Goal: Task Accomplishment & Management: Complete application form

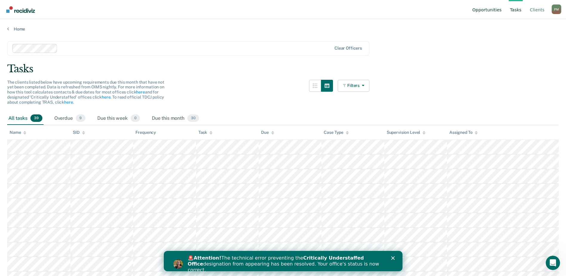
click at [496, 9] on link "Opportunities" at bounding box center [487, 9] width 32 height 19
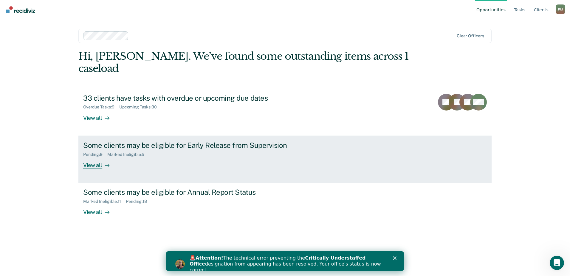
click at [100, 157] on div "View all" at bounding box center [99, 163] width 33 height 12
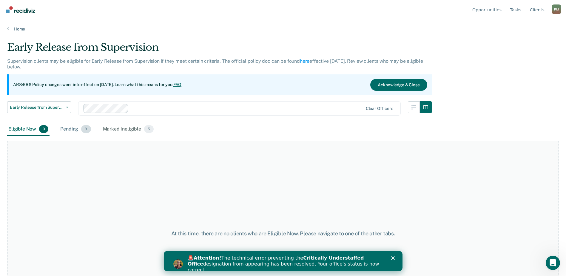
click at [70, 129] on div "Pending 9" at bounding box center [75, 129] width 33 height 13
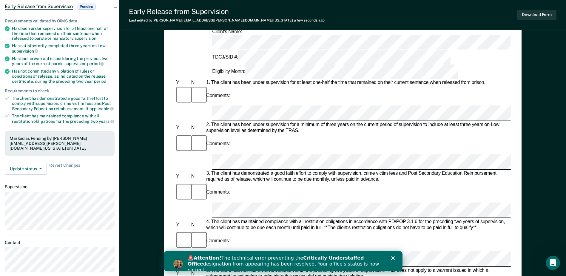
scroll to position [60, 0]
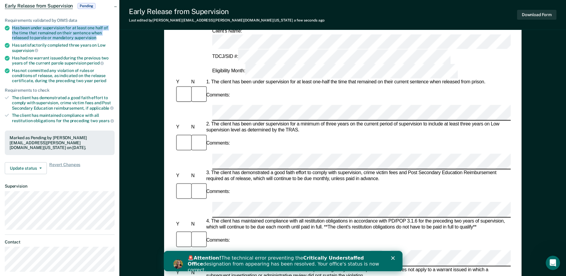
drag, startPoint x: 13, startPoint y: 25, endPoint x: 98, endPoint y: 37, distance: 86.1
click at [98, 37] on div "Has been under supervision for at least one half of the time that remained on t…" at bounding box center [63, 32] width 103 height 15
drag, startPoint x: 98, startPoint y: 37, endPoint x: 95, endPoint y: 33, distance: 4.9
copy div "Has been under supervision for at least one half of the time that remained on t…"
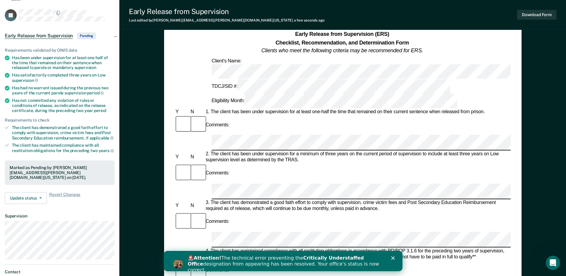
scroll to position [0, 0]
drag, startPoint x: 12, startPoint y: 57, endPoint x: 90, endPoint y: 61, distance: 77.7
click at [90, 61] on div "Has been under supervision for at least one half of the time that remained on t…" at bounding box center [63, 62] width 103 height 15
copy div "Has been under supervision for at least one half of the time that remained on t…"
drag, startPoint x: 13, startPoint y: 75, endPoint x: 33, endPoint y: 80, distance: 20.0
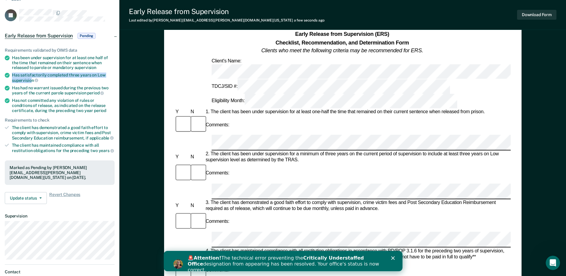
click at [33, 80] on div "Has satisfactorily completed three years on Low supervision" at bounding box center [63, 77] width 103 height 10
drag, startPoint x: 33, startPoint y: 80, endPoint x: 28, endPoint y: 78, distance: 4.9
copy div "Has satisfactorily completed three years on Low supervisio"
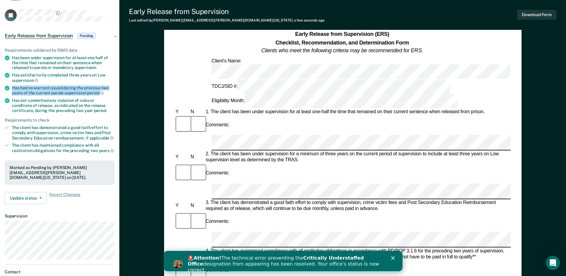
drag, startPoint x: 13, startPoint y: 87, endPoint x: 98, endPoint y: 92, distance: 85.8
click at [98, 92] on div "Has had no warrant issued during the previous two years of the current parole s…" at bounding box center [63, 90] width 103 height 10
copy div "Has had no warrant issued during the previous two years of the current parole s…"
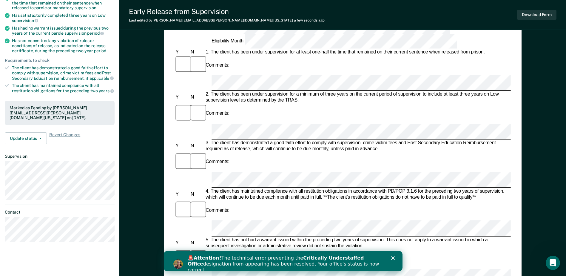
scroll to position [60, 0]
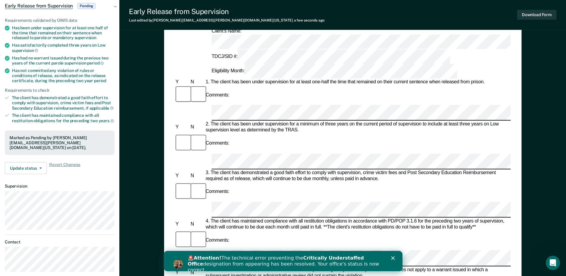
drag, startPoint x: 12, startPoint y: 56, endPoint x: 87, endPoint y: 64, distance: 75.0
click at [87, 64] on div "Has had no warrant issued during the previous two years of the current parole s…" at bounding box center [63, 60] width 103 height 10
copy div "Has had no warrant issued during the previous two years of the current parole s…"
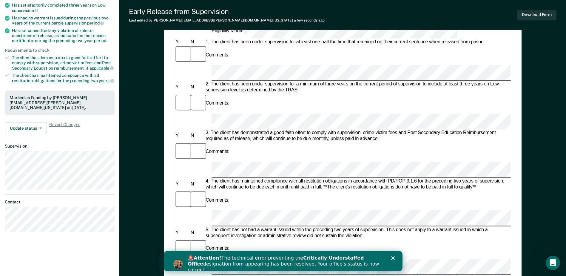
scroll to position [89, 0]
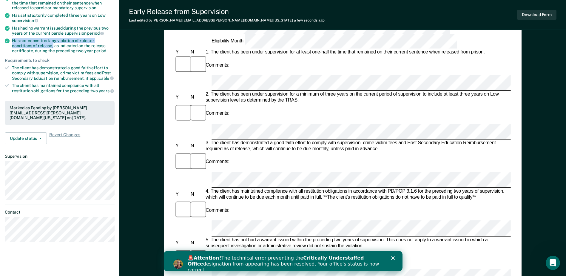
drag, startPoint x: 13, startPoint y: 40, endPoint x: 32, endPoint y: 46, distance: 20.2
click at [32, 46] on div "Has not committed any violation of rules or conditions of release, as indicated…" at bounding box center [63, 45] width 103 height 15
drag, startPoint x: 32, startPoint y: 46, endPoint x: 24, endPoint y: 41, distance: 9.8
copy div "Has not committed any violation of rules or conditions of release,"
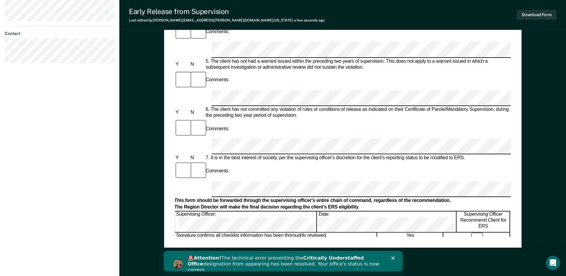
scroll to position [268, 0]
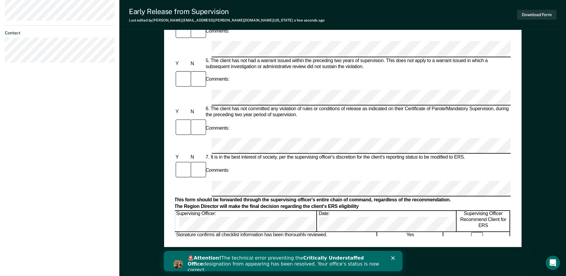
drag, startPoint x: 228, startPoint y: 78, endPoint x: 91, endPoint y: 133, distance: 147.6
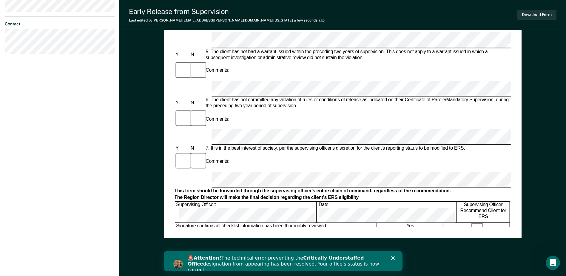
scroll to position [286, 0]
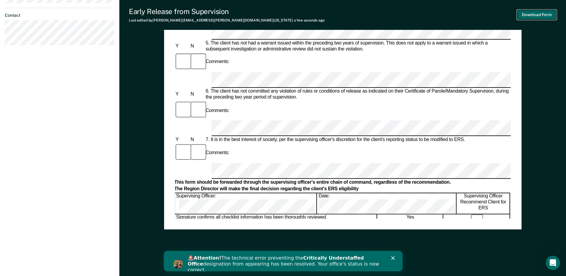
click at [529, 17] on button "Download Form" at bounding box center [536, 15] width 39 height 10
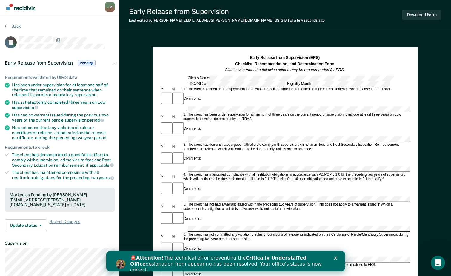
scroll to position [0, 0]
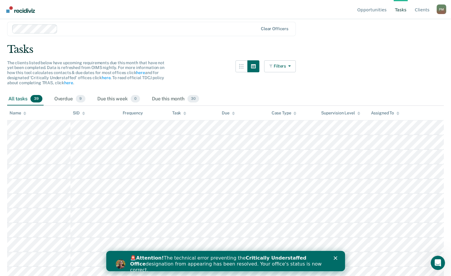
scroll to position [30, 0]
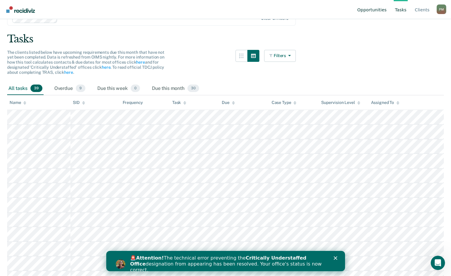
click at [376, 9] on link "Opportunities" at bounding box center [372, 9] width 32 height 19
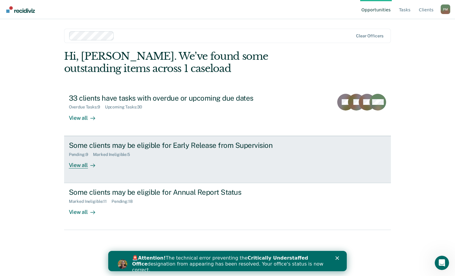
click at [82, 164] on div "View all" at bounding box center [85, 163] width 33 height 12
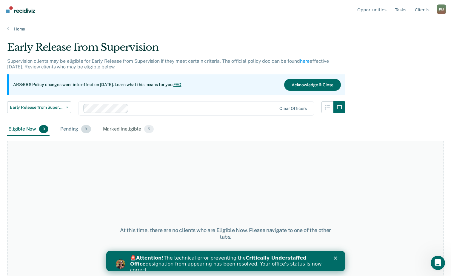
click at [72, 128] on div "Pending 9" at bounding box center [75, 129] width 33 height 13
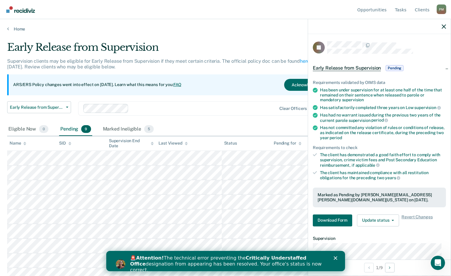
click at [229, 130] on div "Eligible Now 0 Pending 9 Marked Ineligible 5" at bounding box center [225, 129] width 436 height 13
click at [444, 25] on icon "button" at bounding box center [443, 26] width 4 height 4
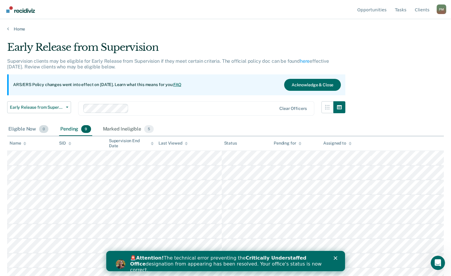
click at [25, 130] on div "Eligible Now 0" at bounding box center [28, 129] width 42 height 13
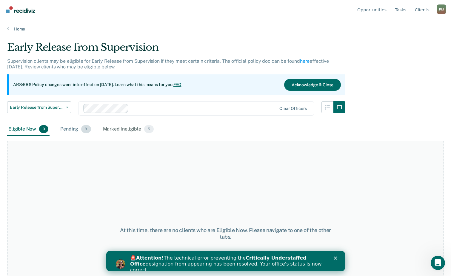
click at [70, 129] on div "Pending 9" at bounding box center [75, 129] width 33 height 13
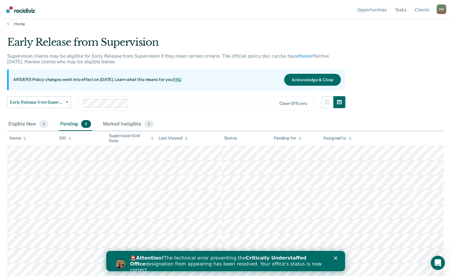
scroll to position [7, 0]
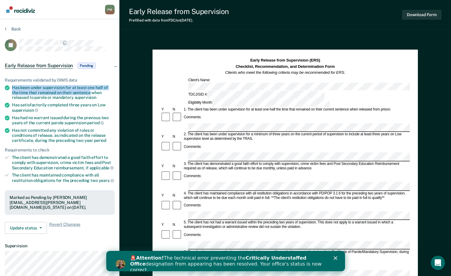
drag, startPoint x: 12, startPoint y: 86, endPoint x: 89, endPoint y: 93, distance: 77.4
click at [89, 93] on div "Has been under supervision for at least one half of the time that remained on t…" at bounding box center [63, 92] width 103 height 15
drag, startPoint x: 89, startPoint y: 93, endPoint x: 87, endPoint y: 90, distance: 3.5
copy div "Has been under supervision for at least one half of the time that remained on t…"
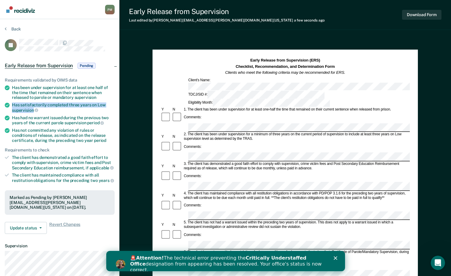
drag, startPoint x: 13, startPoint y: 104, endPoint x: 34, endPoint y: 108, distance: 21.9
click at [34, 108] on div "Has satisfactorily completed three years on Low supervision" at bounding box center [63, 107] width 103 height 10
drag, startPoint x: 34, startPoint y: 108, endPoint x: 30, endPoint y: 108, distance: 3.9
copy div "Has satisfactorily completed three years on Low supervision"
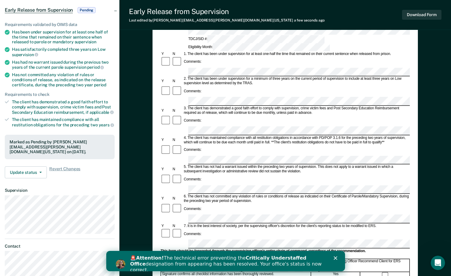
scroll to position [60, 0]
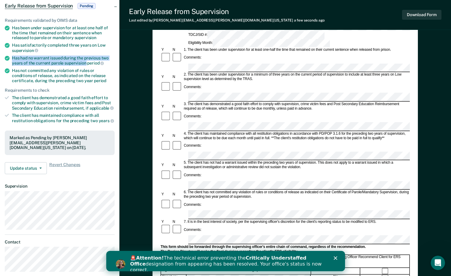
drag, startPoint x: 12, startPoint y: 57, endPoint x: 85, endPoint y: 61, distance: 72.6
click at [85, 61] on div "Has had no warrant issued during the previous two years of the current parole s…" at bounding box center [63, 60] width 103 height 10
drag, startPoint x: 85, startPoint y: 61, endPoint x: 81, endPoint y: 58, distance: 4.8
copy div "Has had no warrant issued during the previous two years of the current parole s…"
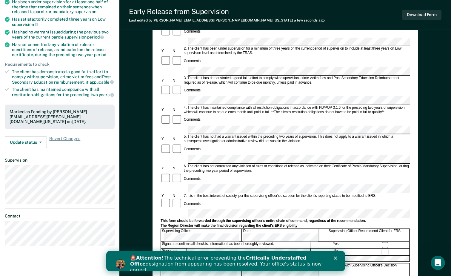
scroll to position [89, 0]
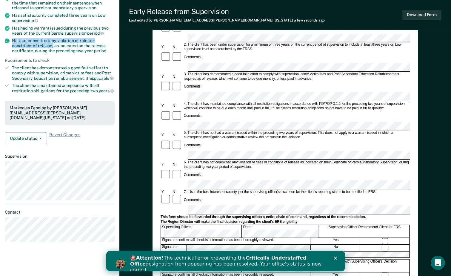
drag, startPoint x: 12, startPoint y: 40, endPoint x: 32, endPoint y: 45, distance: 20.5
click at [32, 45] on div "Has not committed any violation of rules or conditions of release, as indicated…" at bounding box center [63, 45] width 103 height 15
drag, startPoint x: 32, startPoint y: 45, endPoint x: 27, endPoint y: 42, distance: 5.8
copy div "Has not committed any violation of rules or conditions of release,"
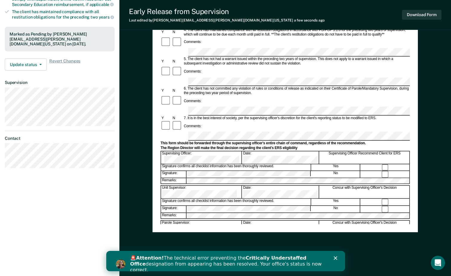
scroll to position [166, 0]
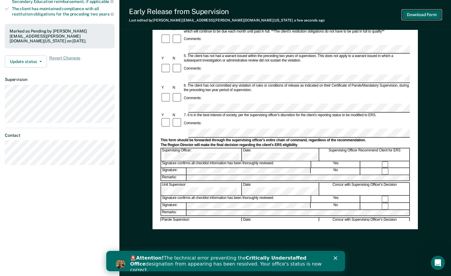
click at [425, 16] on button "Download Form" at bounding box center [421, 15] width 39 height 10
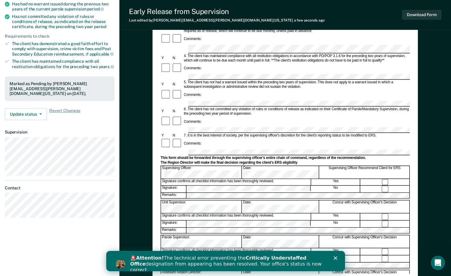
scroll to position [149, 0]
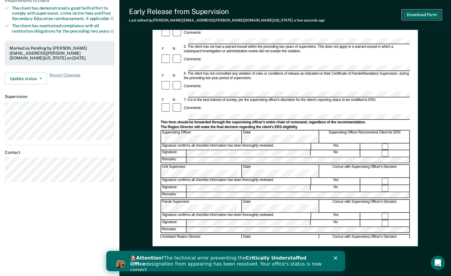
click at [424, 14] on button "Download Form" at bounding box center [421, 15] width 39 height 10
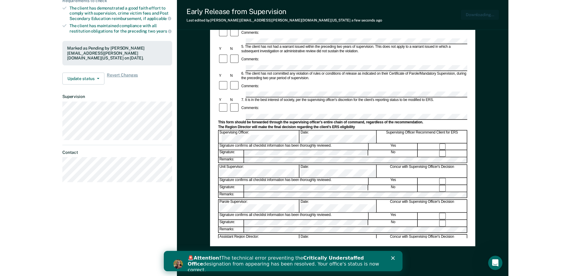
scroll to position [0, 0]
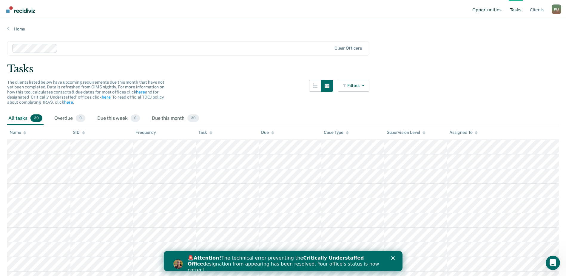
click at [490, 8] on link "Opportunities" at bounding box center [487, 9] width 32 height 19
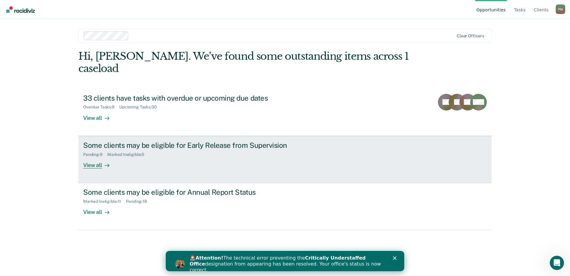
click at [92, 157] on div "View all" at bounding box center [99, 163] width 33 height 12
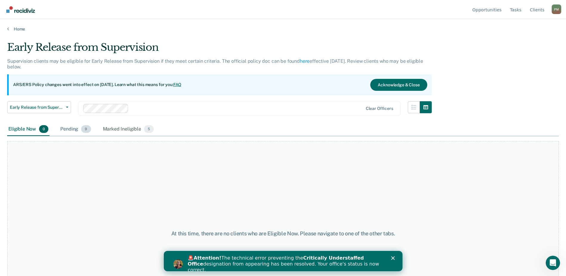
click at [73, 129] on div "Pending 9" at bounding box center [75, 129] width 33 height 13
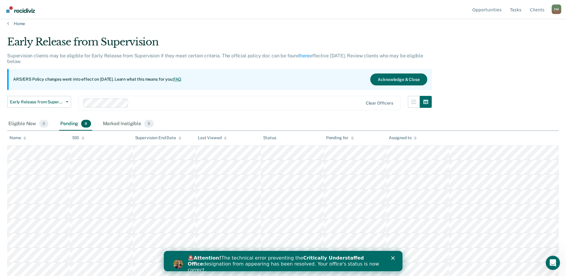
scroll to position [7, 0]
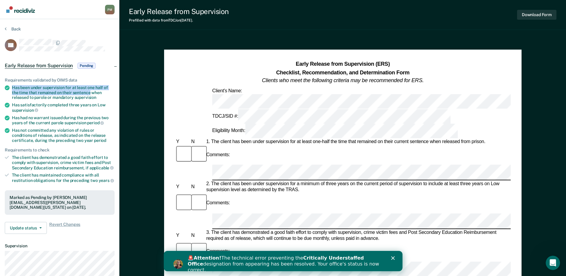
drag, startPoint x: 12, startPoint y: 87, endPoint x: 89, endPoint y: 92, distance: 77.1
click at [89, 92] on div "Has been under supervision for at least one half of the time that remained on t…" at bounding box center [63, 92] width 103 height 15
drag, startPoint x: 89, startPoint y: 92, endPoint x: 86, endPoint y: 88, distance: 4.9
copy div "Has been under supervision for at least one half of the time that remained on t…"
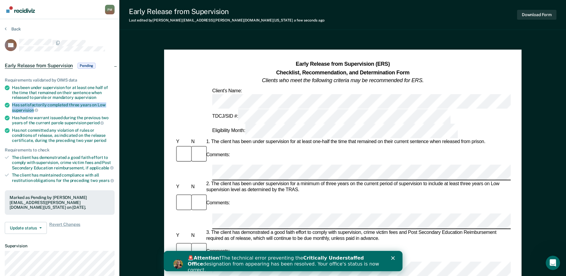
drag, startPoint x: 12, startPoint y: 104, endPoint x: 34, endPoint y: 108, distance: 22.4
click at [34, 108] on div "Has satisfactorily completed three years on Low supervision" at bounding box center [63, 107] width 103 height 10
drag, startPoint x: 34, startPoint y: 108, endPoint x: 28, endPoint y: 108, distance: 6.3
copy div "Has satisfactorily completed three years on Low supervision"
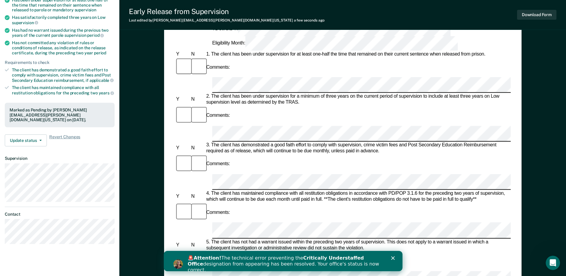
scroll to position [89, 0]
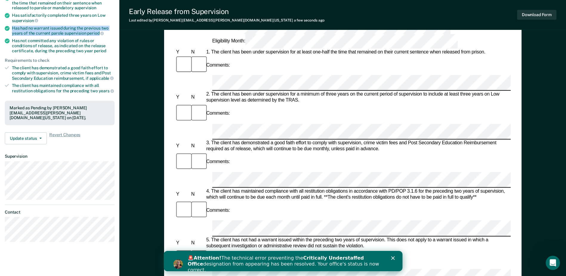
drag, startPoint x: 12, startPoint y: 27, endPoint x: 98, endPoint y: 31, distance: 85.7
click at [98, 31] on div "Has had no warrant issued during the previous two years of the current parole s…" at bounding box center [63, 31] width 103 height 10
copy div "Has had no warrant issued during the previous two years of the current parole s…"
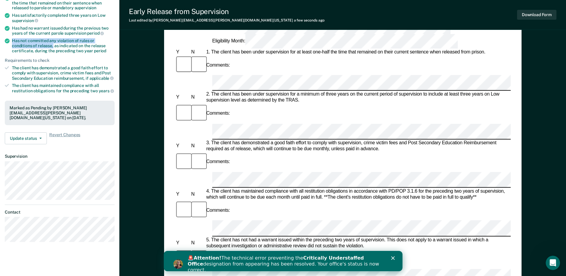
drag, startPoint x: 13, startPoint y: 41, endPoint x: 32, endPoint y: 45, distance: 19.3
click at [32, 45] on div "Has not committed any violation of rules or conditions of release, as indicated…" at bounding box center [63, 45] width 103 height 15
drag, startPoint x: 32, startPoint y: 45, endPoint x: 27, endPoint y: 41, distance: 7.0
copy div "Has not committed any violation of rules or conditions of release,"
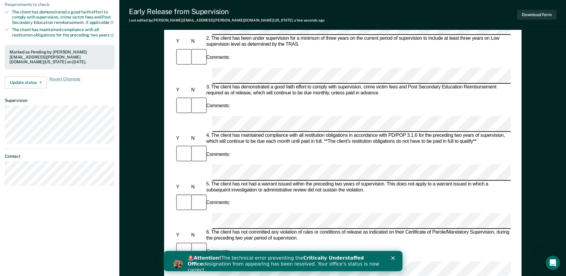
scroll to position [149, 0]
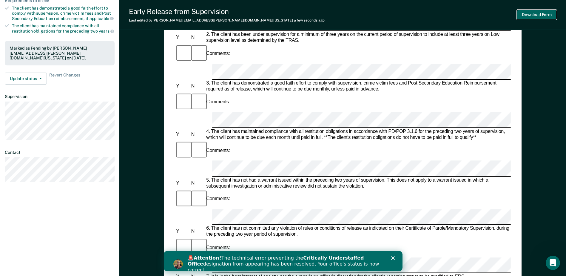
click at [532, 16] on button "Download Form" at bounding box center [536, 15] width 39 height 10
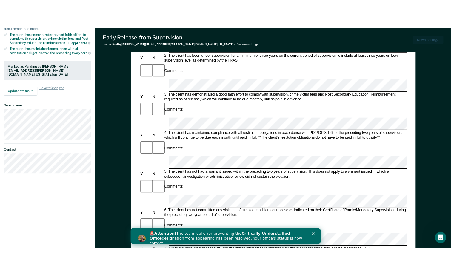
scroll to position [0, 0]
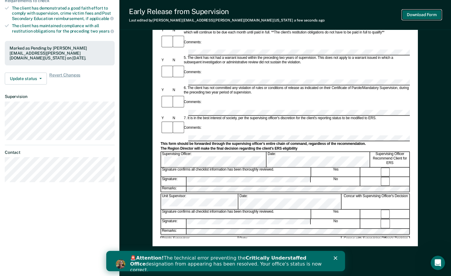
click at [430, 12] on button "Download Form" at bounding box center [421, 15] width 39 height 10
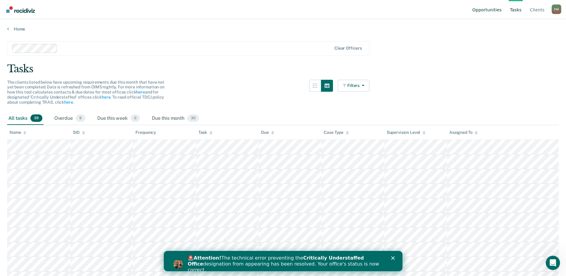
click at [490, 9] on link "Opportunities" at bounding box center [487, 9] width 32 height 19
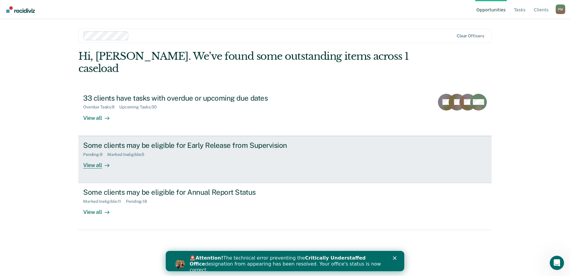
click at [92, 157] on div "View all" at bounding box center [99, 163] width 33 height 12
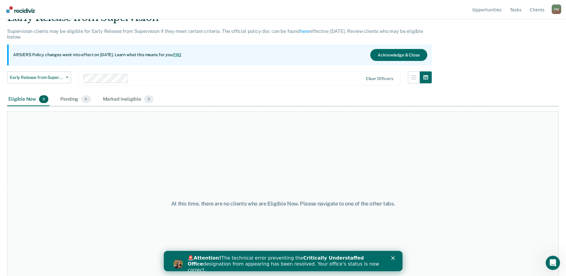
scroll to position [50, 0]
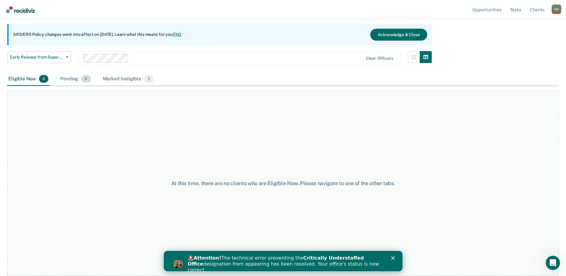
click at [83, 80] on span "9" at bounding box center [86, 79] width 10 height 8
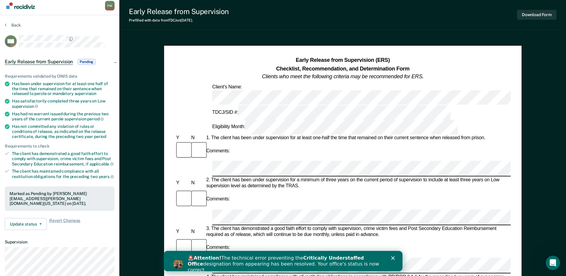
scroll to position [30, 0]
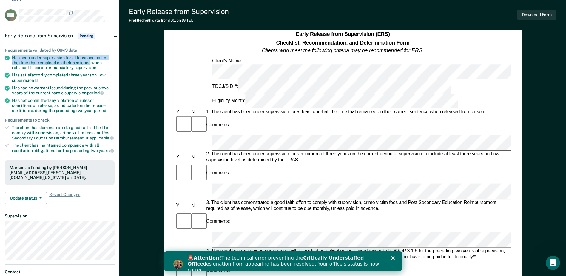
drag, startPoint x: 13, startPoint y: 57, endPoint x: 89, endPoint y: 61, distance: 77.1
click at [89, 61] on div "Has been under supervision for at least one half of the time that remained on t…" at bounding box center [63, 62] width 103 height 15
drag, startPoint x: 89, startPoint y: 61, endPoint x: 83, endPoint y: 61, distance: 6.3
copy div "Has been under supervision for at least one half of the time that remained on t…"
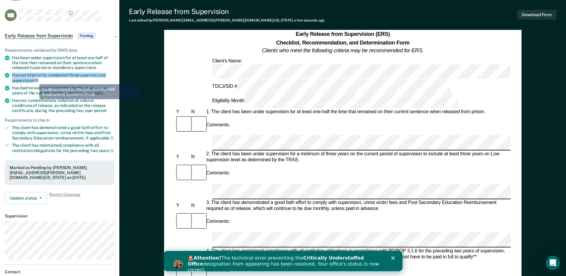
drag, startPoint x: 12, startPoint y: 74, endPoint x: 35, endPoint y: 80, distance: 23.7
click at [35, 80] on div "Has satisfactorily completed three years on Low supervision" at bounding box center [63, 77] width 103 height 10
drag, startPoint x: 35, startPoint y: 80, endPoint x: 30, endPoint y: 78, distance: 5.7
copy div "Has satisfactorily completed three years on Low supervision"
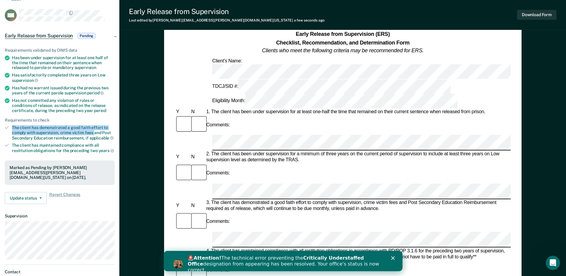
drag, startPoint x: 12, startPoint y: 126, endPoint x: 93, endPoint y: 131, distance: 81.3
click at [93, 131] on div "The client has demonstrated a good faith effort to comply with supervision, cri…" at bounding box center [63, 132] width 103 height 15
drag, startPoint x: 93, startPoint y: 131, endPoint x: 89, endPoint y: 129, distance: 5.1
copy div "The client has demonstrated a good faith effort to comply with supervision, cri…"
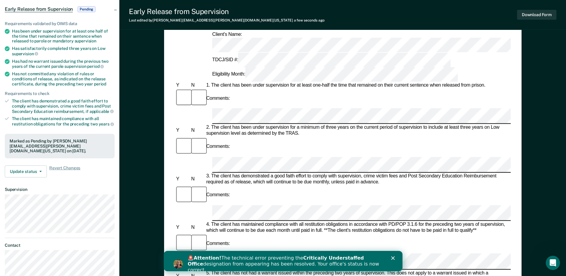
scroll to position [89, 0]
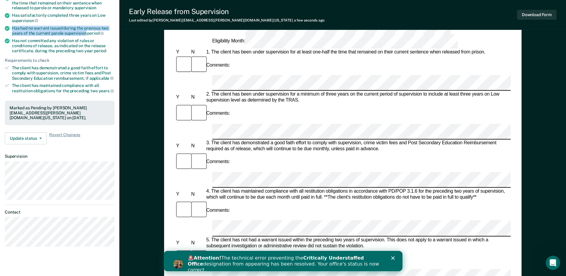
drag, startPoint x: 12, startPoint y: 26, endPoint x: 85, endPoint y: 33, distance: 73.4
click at [85, 33] on div "Has had no warrant issued during the previous two years of the current parole s…" at bounding box center [63, 31] width 103 height 10
drag, startPoint x: 85, startPoint y: 33, endPoint x: 81, endPoint y: 32, distance: 4.6
copy div "Has had no warrant issued during the previous two years of the current parole s…"
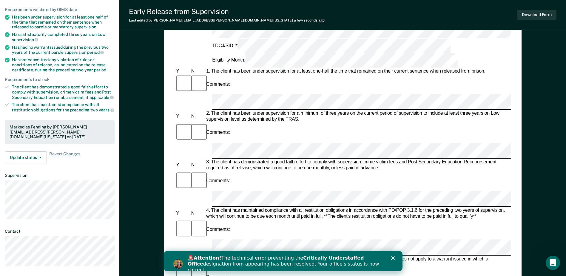
scroll to position [60, 0]
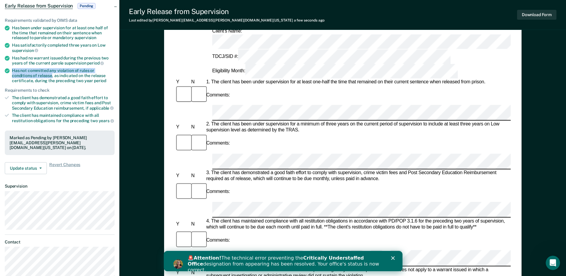
drag, startPoint x: 13, startPoint y: 69, endPoint x: 30, endPoint y: 75, distance: 18.7
click at [30, 75] on div "Has not committed any violation of rules or conditions of release, as indicated…" at bounding box center [63, 75] width 103 height 15
copy div "Has not committed any violation of rules or conditions of release"
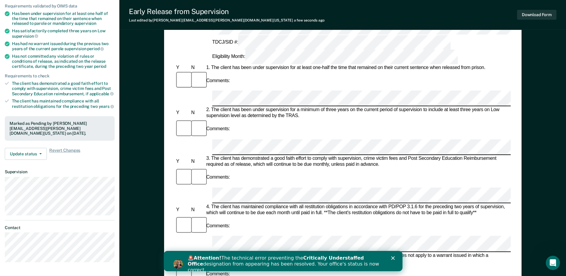
scroll to position [0, 0]
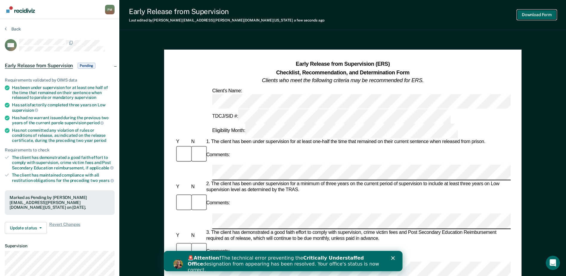
click at [538, 13] on button "Download Form" at bounding box center [536, 15] width 39 height 10
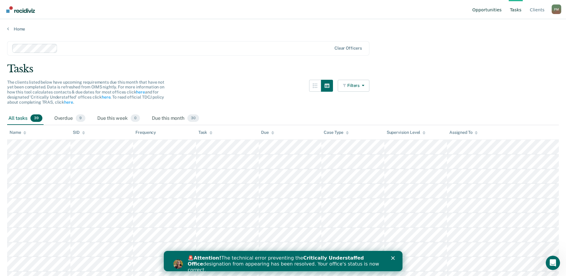
click at [483, 12] on link "Opportunities" at bounding box center [487, 9] width 32 height 19
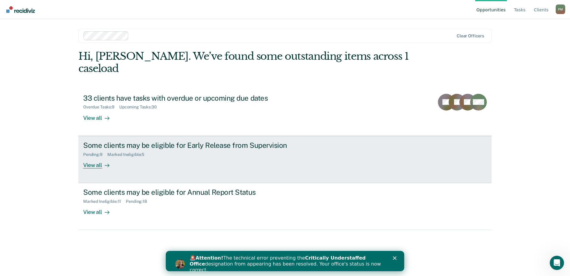
click at [97, 157] on div "View all" at bounding box center [99, 163] width 33 height 12
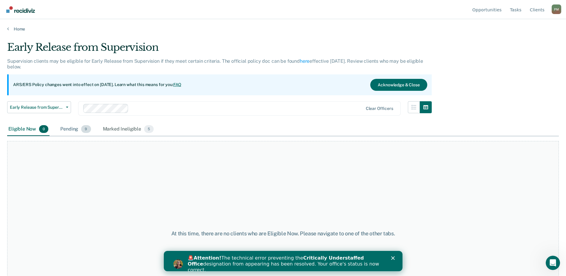
click at [80, 131] on div "Pending 9" at bounding box center [75, 129] width 33 height 13
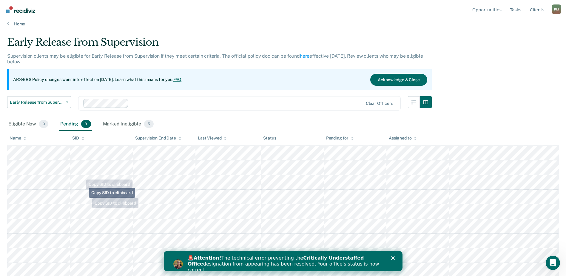
scroll to position [7, 0]
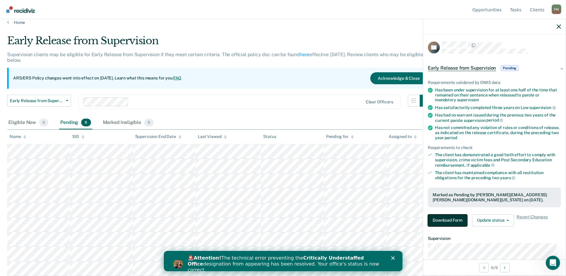
click at [450, 217] on button "Download Form" at bounding box center [447, 220] width 39 height 12
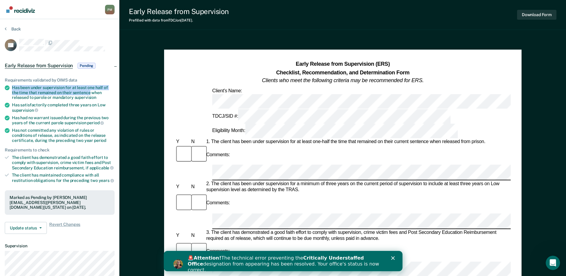
drag, startPoint x: 13, startPoint y: 88, endPoint x: 90, endPoint y: 91, distance: 77.3
click at [90, 91] on div "Has been under supervision for at least one half of the time that remained on t…" at bounding box center [63, 92] width 103 height 15
drag, startPoint x: 90, startPoint y: 91, endPoint x: 86, endPoint y: 91, distance: 3.9
copy div "Has been under supervision for at least one half of the time that remained on t…"
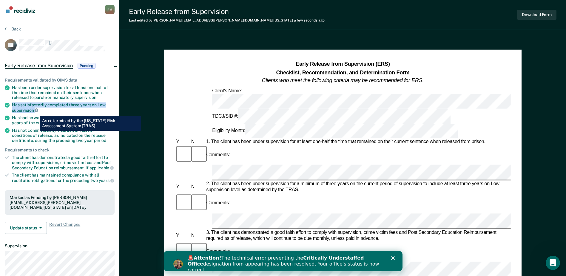
drag, startPoint x: 12, startPoint y: 105, endPoint x: 35, endPoint y: 111, distance: 23.8
click at [35, 111] on div "Has satisfactorily completed three years on Low supervision" at bounding box center [63, 107] width 103 height 10
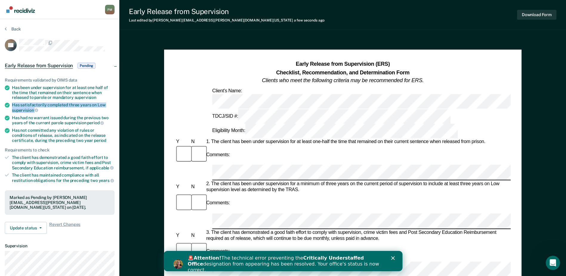
drag, startPoint x: 35, startPoint y: 111, endPoint x: 31, endPoint y: 105, distance: 7.4
copy div "Has satisfactorily completed three years on Low supervision"
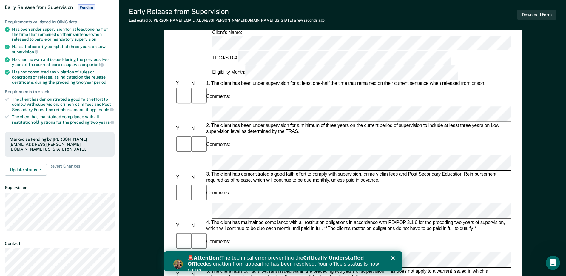
scroll to position [60, 0]
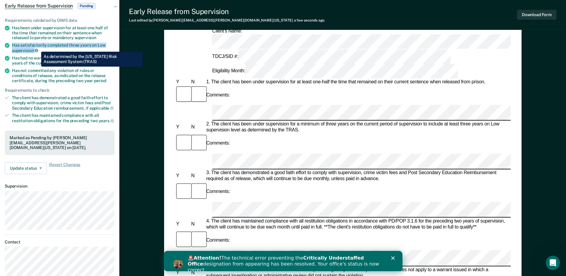
drag, startPoint x: 12, startPoint y: 45, endPoint x: 37, endPoint y: 47, distance: 24.8
click at [37, 47] on div "Has satisfactorily completed three years on Low supervision" at bounding box center [63, 48] width 103 height 10
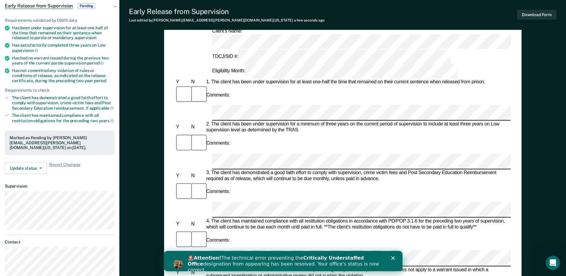
drag, startPoint x: 37, startPoint y: 47, endPoint x: 69, endPoint y: 50, distance: 32.3
click at [69, 50] on div "Has satisfactorily completed three years on Low supervision" at bounding box center [63, 48] width 103 height 10
click at [11, 58] on li "Has had no warrant issued during the previous two years of the current parole s…" at bounding box center [60, 60] width 110 height 10
drag, startPoint x: 12, startPoint y: 58, endPoint x: 86, endPoint y: 62, distance: 74.4
click at [86, 62] on div "Has had no warrant issued during the previous two years of the current parole s…" at bounding box center [63, 60] width 103 height 10
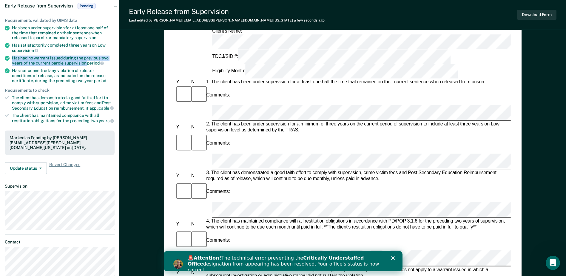
drag, startPoint x: 86, startPoint y: 62, endPoint x: 80, endPoint y: 61, distance: 6.4
copy div "Has had no warrant issued during the previous two years of the current parole s…"
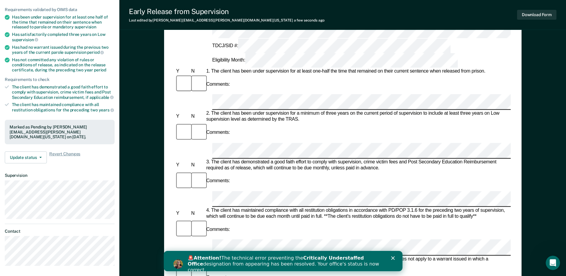
scroll to position [89, 0]
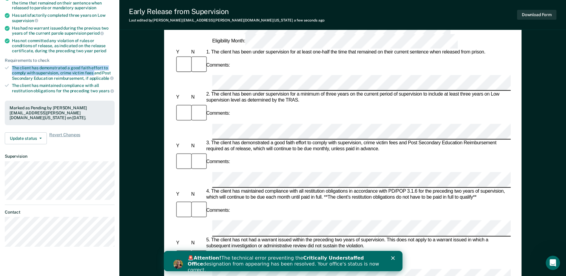
drag, startPoint x: 12, startPoint y: 66, endPoint x: 93, endPoint y: 71, distance: 81.6
click at [93, 71] on div "The client has demonstrated a good faith effort to comply with supervision, cri…" at bounding box center [63, 72] width 103 height 15
drag, startPoint x: 93, startPoint y: 71, endPoint x: 90, endPoint y: 71, distance: 3.3
copy div "The client has demonstrated a good faith effort to comply with supervision, cri…"
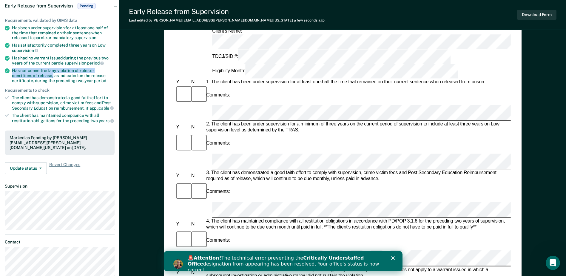
drag, startPoint x: 13, startPoint y: 70, endPoint x: 32, endPoint y: 77, distance: 20.6
click at [32, 77] on div "Has not committed any violation of rules or conditions of release, as indicated…" at bounding box center [63, 75] width 103 height 15
drag, startPoint x: 32, startPoint y: 77, endPoint x: 29, endPoint y: 76, distance: 3.3
copy div "Has not committed any violation of rules or conditions of release,"
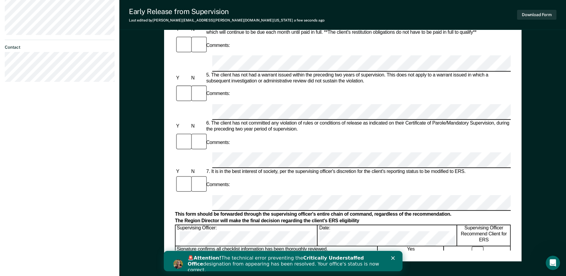
scroll to position [286, 0]
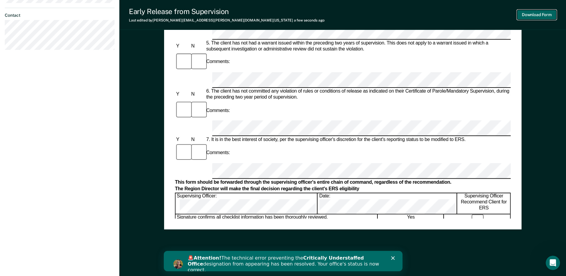
click at [540, 15] on button "Download Form" at bounding box center [536, 15] width 39 height 10
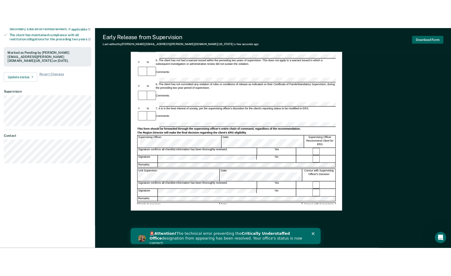
scroll to position [166, 0]
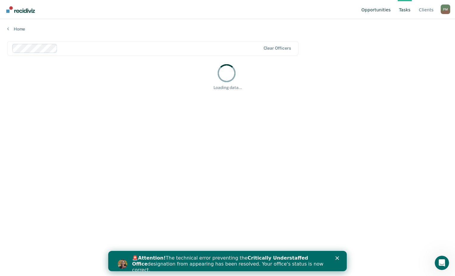
click at [381, 13] on link "Opportunities" at bounding box center [376, 9] width 32 height 19
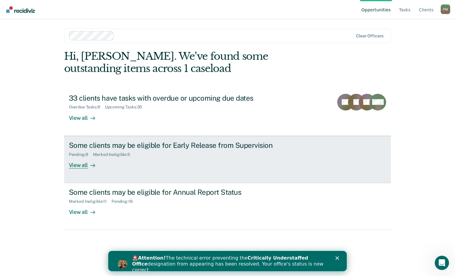
click at [81, 164] on div "View all" at bounding box center [85, 163] width 33 height 12
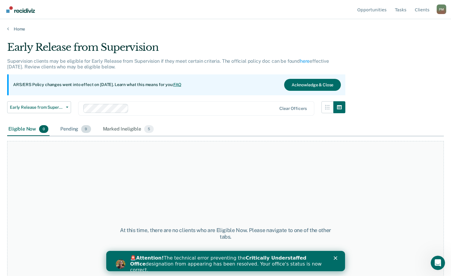
click at [70, 128] on div "Pending 9" at bounding box center [75, 129] width 33 height 13
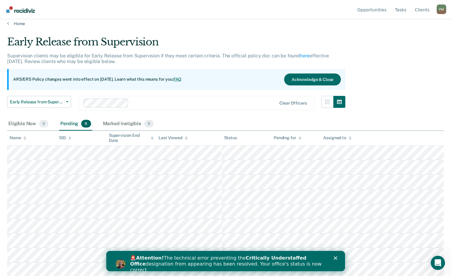
scroll to position [7, 0]
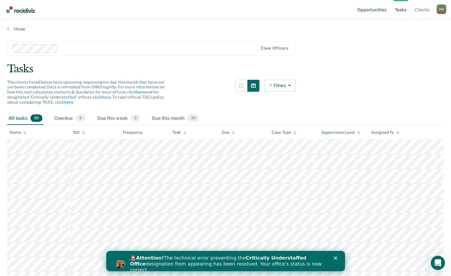
click at [374, 10] on link "Opportunities" at bounding box center [372, 9] width 32 height 19
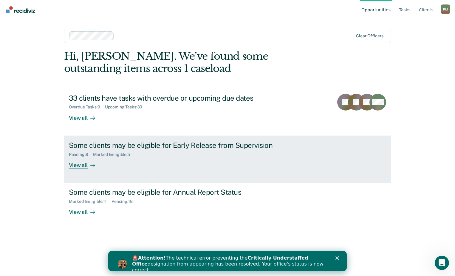
click at [78, 161] on div "View all" at bounding box center [85, 163] width 33 height 12
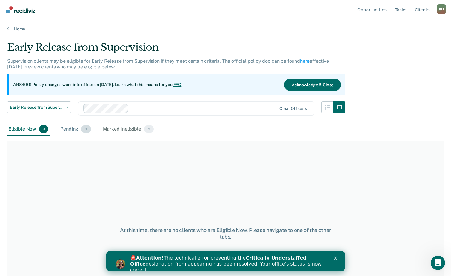
click at [61, 126] on div "Pending 9" at bounding box center [75, 129] width 33 height 13
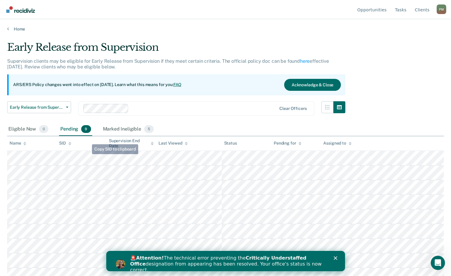
scroll to position [7, 0]
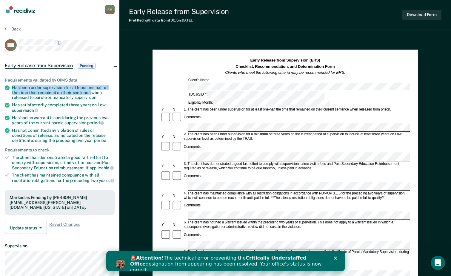
drag, startPoint x: 13, startPoint y: 87, endPoint x: 91, endPoint y: 92, distance: 78.3
click at [91, 92] on div "Has been under supervision for at least one half of the time that remained on t…" at bounding box center [63, 92] width 103 height 15
drag, startPoint x: 91, startPoint y: 92, endPoint x: 87, endPoint y: 91, distance: 3.5
copy div "Has been under supervision for at least one half of the time that remained on t…"
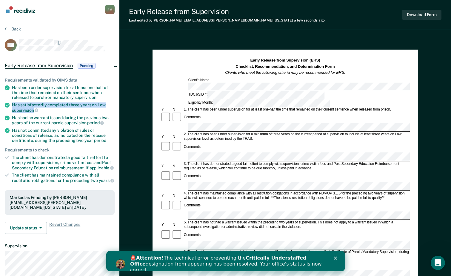
drag, startPoint x: 12, startPoint y: 104, endPoint x: 33, endPoint y: 108, distance: 21.5
click at [33, 108] on div "Has satisfactorily completed three years on Low supervision" at bounding box center [63, 107] width 103 height 10
copy div "Has satisfactorily completed three years on Low supervision"
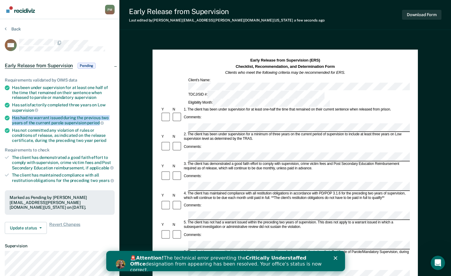
drag, startPoint x: 12, startPoint y: 115, endPoint x: 98, endPoint y: 122, distance: 86.1
click at [98, 122] on div "Has had no warrant issued during the previous two years of the current parole s…" at bounding box center [63, 120] width 103 height 10
drag, startPoint x: 98, startPoint y: 122, endPoint x: 90, endPoint y: 122, distance: 7.8
copy div "Has had no warrant issued during the previous two years of the current parole s…"
click at [198, 161] on form "Early Release from Supervision (ERS) Checklist, Recommendation, and Determinati…" at bounding box center [284, 274] width 249 height 433
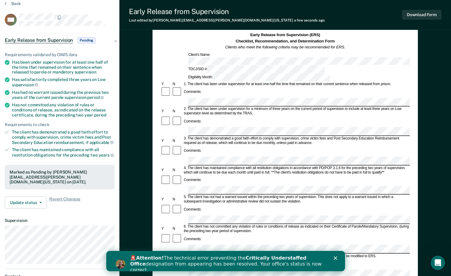
scroll to position [89, 0]
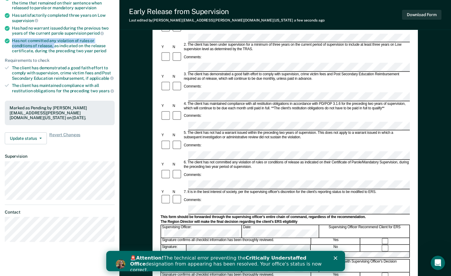
drag, startPoint x: 12, startPoint y: 40, endPoint x: 33, endPoint y: 46, distance: 21.1
click at [33, 46] on div "Has not committed any violation of rules or conditions of release, as indicated…" at bounding box center [63, 45] width 103 height 15
drag, startPoint x: 33, startPoint y: 46, endPoint x: 27, endPoint y: 44, distance: 5.9
copy div "Has not committed any violation of rules or conditions of release,"
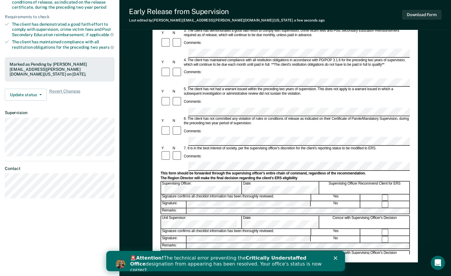
scroll to position [149, 0]
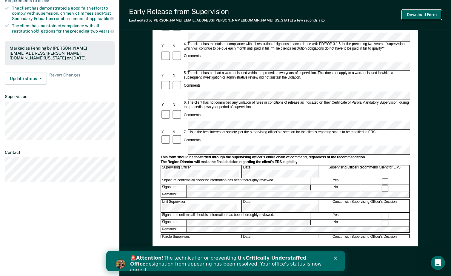
click at [418, 17] on button "Download Form" at bounding box center [421, 15] width 39 height 10
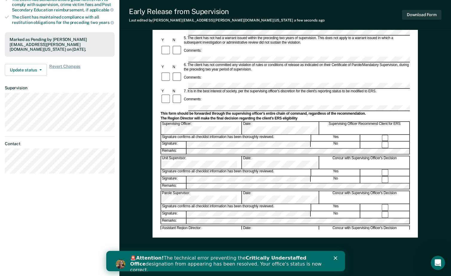
scroll to position [166, 0]
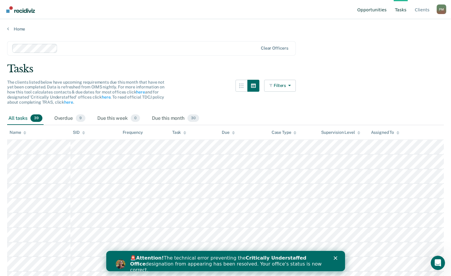
click at [368, 7] on link "Opportunities" at bounding box center [372, 9] width 32 height 19
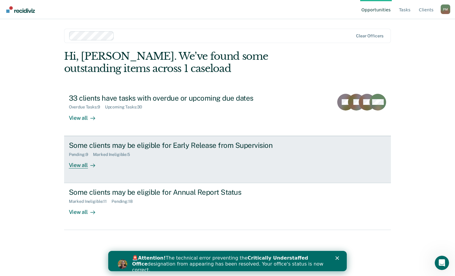
click at [75, 165] on div "View all" at bounding box center [85, 163] width 33 height 12
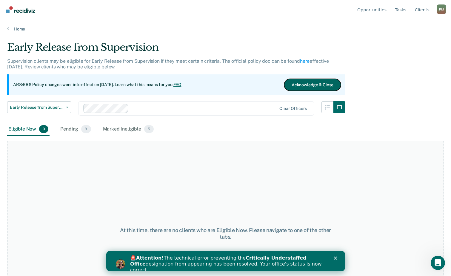
click at [321, 83] on button "Acknowledge & Close" at bounding box center [312, 85] width 57 height 12
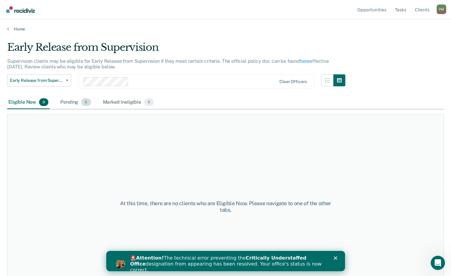
click at [85, 104] on span "9" at bounding box center [86, 102] width 10 height 8
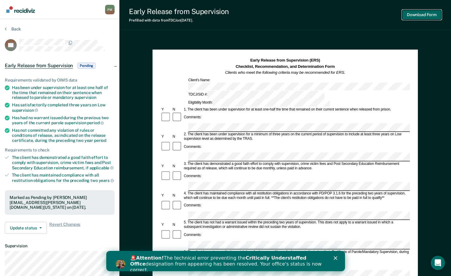
click at [425, 14] on button "Download Form" at bounding box center [421, 15] width 39 height 10
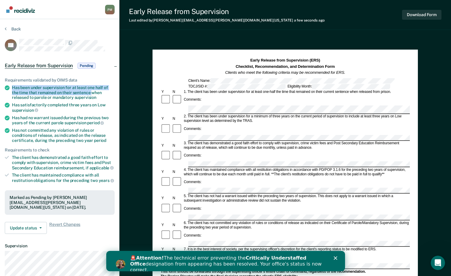
drag, startPoint x: 12, startPoint y: 87, endPoint x: 90, endPoint y: 93, distance: 78.5
click at [90, 93] on div "Has been under supervision for at least one half of the time that remained on t…" at bounding box center [63, 92] width 103 height 15
copy div "Has been under supervision for at least one half of the time that remained on t…"
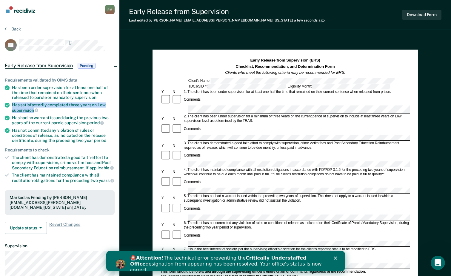
drag, startPoint x: 13, startPoint y: 105, endPoint x: 34, endPoint y: 108, distance: 21.5
click at [34, 108] on div "Has satisfactorily completed three years on Low supervision" at bounding box center [63, 107] width 103 height 10
copy div "Has satisfactorily completed three years on Low supervision"
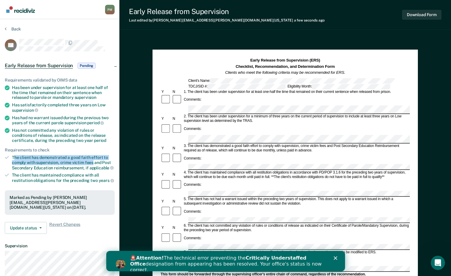
drag, startPoint x: 14, startPoint y: 157, endPoint x: 92, endPoint y: 162, distance: 78.3
click at [92, 162] on div "The client has demonstrated a good faith effort to comply with supervision, cri…" at bounding box center [63, 162] width 103 height 15
drag, startPoint x: 92, startPoint y: 162, endPoint x: 86, endPoint y: 163, distance: 6.4
copy div "he client has demonstrated a good faith effort to comply with supervision, crim…"
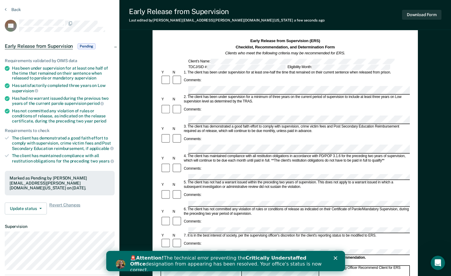
scroll to position [30, 0]
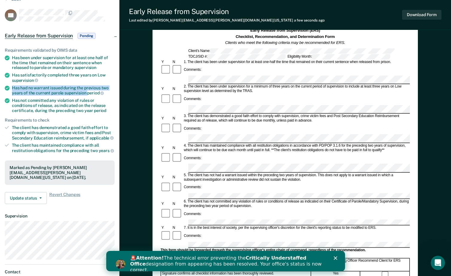
drag, startPoint x: 12, startPoint y: 87, endPoint x: 86, endPoint y: 91, distance: 73.8
click at [86, 91] on div "Has had no warrant issued during the previous two years of the current parole s…" at bounding box center [63, 90] width 103 height 10
drag, startPoint x: 86, startPoint y: 91, endPoint x: 81, endPoint y: 90, distance: 4.8
copy div "Has had no warrant issued during the previous two years of the current parole s…"
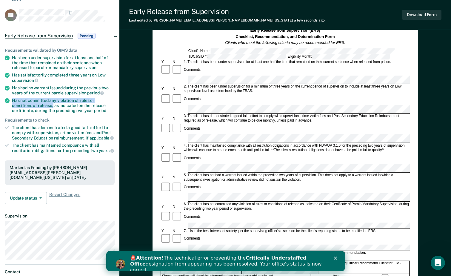
drag, startPoint x: 12, startPoint y: 100, endPoint x: 31, endPoint y: 105, distance: 20.0
click at [31, 105] on div "Has not committed any violation of rules or conditions of release, as indicated…" at bounding box center [63, 105] width 103 height 15
drag, startPoint x: 31, startPoint y: 105, endPoint x: 27, endPoint y: 103, distance: 4.5
copy div "Has not committed any violation of rules or conditions of release,"
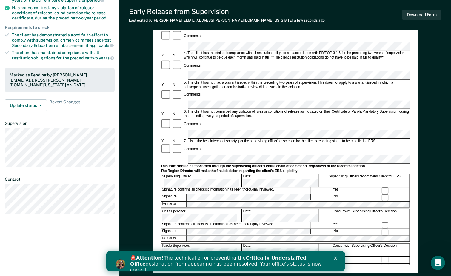
scroll to position [149, 0]
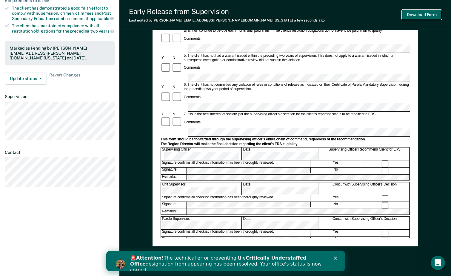
click at [423, 15] on button "Download Form" at bounding box center [421, 15] width 39 height 10
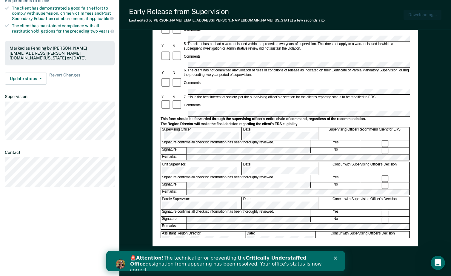
scroll to position [0, 0]
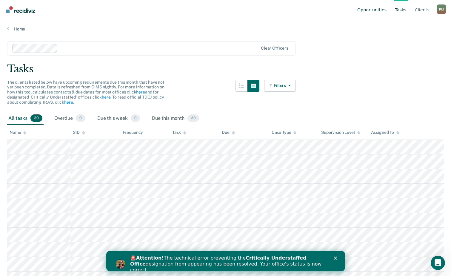
click at [370, 11] on link "Opportunities" at bounding box center [372, 9] width 32 height 19
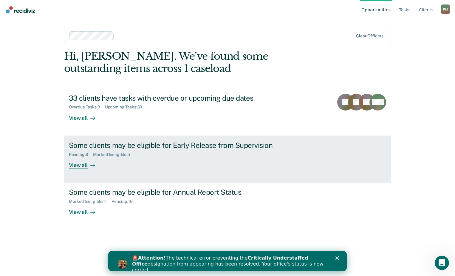
click at [81, 165] on div "View all" at bounding box center [85, 163] width 33 height 12
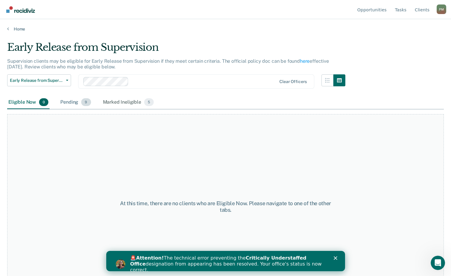
click at [63, 103] on div "Pending 9" at bounding box center [75, 102] width 33 height 13
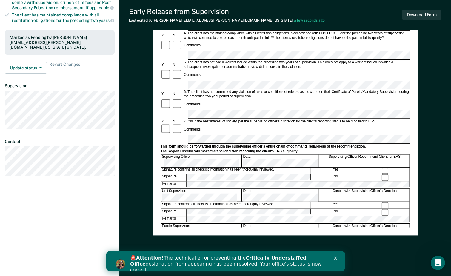
scroll to position [166, 0]
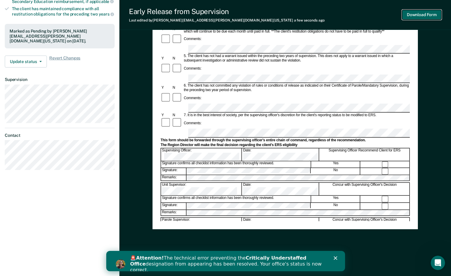
click at [424, 14] on button "Download Form" at bounding box center [421, 15] width 39 height 10
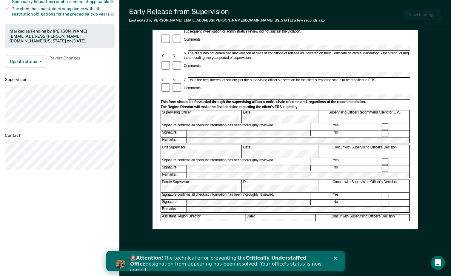
scroll to position [0, 0]
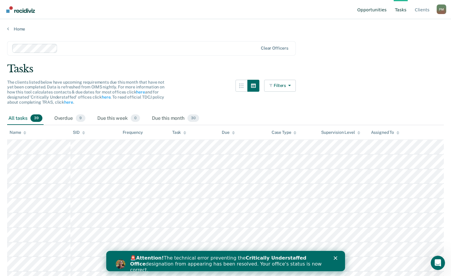
click at [378, 12] on link "Opportunities" at bounding box center [372, 9] width 32 height 19
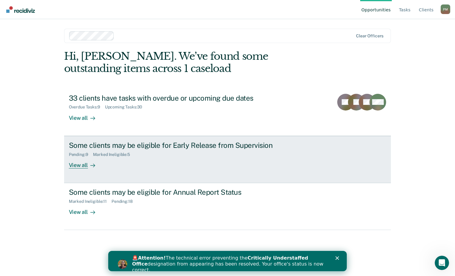
click at [75, 166] on div "View all" at bounding box center [85, 163] width 33 height 12
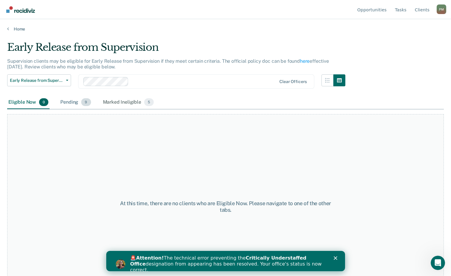
click at [77, 101] on div "Pending 9" at bounding box center [75, 102] width 33 height 13
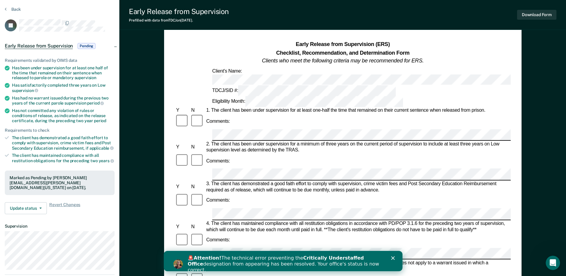
scroll to position [30, 0]
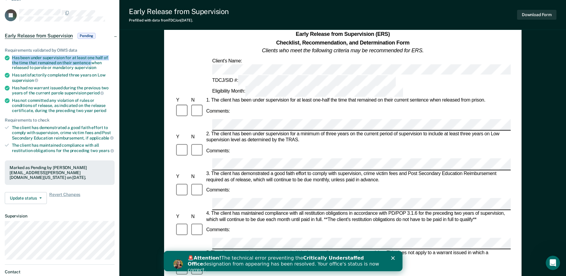
drag, startPoint x: 13, startPoint y: 56, endPoint x: 90, endPoint y: 62, distance: 76.9
click at [90, 62] on div "Has been under supervision for at least one half of the time that remained on t…" at bounding box center [63, 62] width 103 height 15
drag, startPoint x: 90, startPoint y: 62, endPoint x: 82, endPoint y: 62, distance: 7.8
copy div "Has been under supervision for at least one half of the time that remained on t…"
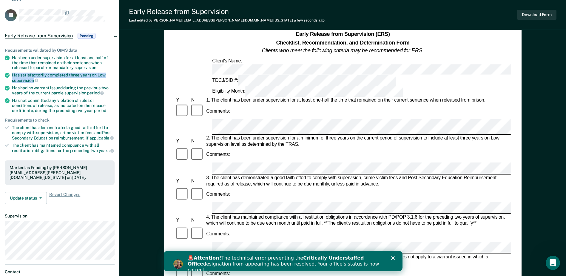
drag, startPoint x: 12, startPoint y: 74, endPoint x: 34, endPoint y: 80, distance: 23.1
click at [34, 80] on div "Has satisfactorily completed three years on Low supervision" at bounding box center [63, 77] width 103 height 10
drag, startPoint x: 33, startPoint y: 80, endPoint x: 14, endPoint y: 75, distance: 19.8
click at [14, 75] on div "Has satisfactorily completed three years on Low supervision" at bounding box center [63, 77] width 103 height 10
drag, startPoint x: 12, startPoint y: 74, endPoint x: 34, endPoint y: 79, distance: 22.4
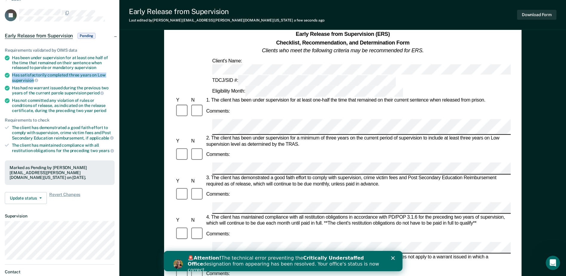
click at [34, 79] on div "Has satisfactorily completed three years on Low supervision" at bounding box center [63, 77] width 103 height 10
copy div "Has satisfactorily completed three years on Low supervision"
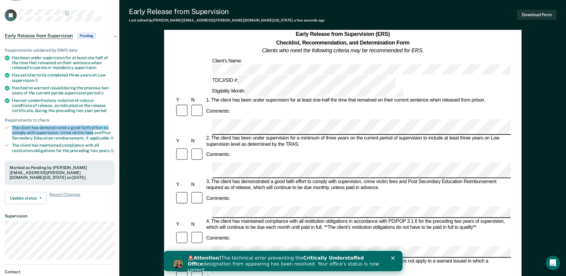
drag, startPoint x: 13, startPoint y: 127, endPoint x: 93, endPoint y: 134, distance: 80.5
click at [93, 134] on div "The client has demonstrated a good faith effort to comply with supervision, cri…" at bounding box center [63, 132] width 103 height 15
drag, startPoint x: 93, startPoint y: 134, endPoint x: 89, endPoint y: 130, distance: 5.5
copy div "The client has demonstrated a good faith effort to comply with supervision, cri…"
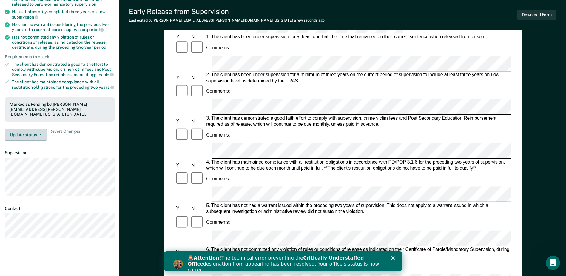
scroll to position [89, 0]
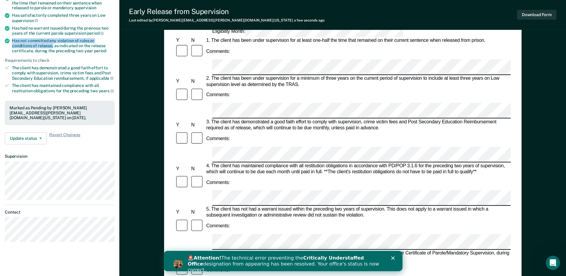
drag, startPoint x: 12, startPoint y: 40, endPoint x: 32, endPoint y: 45, distance: 20.3
click at [32, 45] on div "Has not committed any violation of rules or conditions of release, as indicated…" at bounding box center [63, 45] width 103 height 15
drag, startPoint x: 32, startPoint y: 45, endPoint x: 25, endPoint y: 41, distance: 7.8
copy div "Has not committed any violation of rules or conditions of release,"
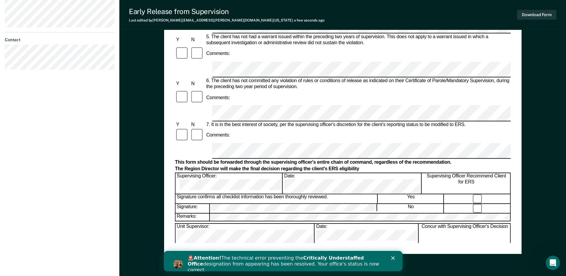
scroll to position [268, 0]
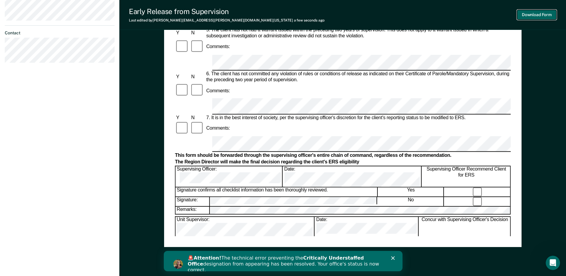
click at [455, 12] on button "Download Form" at bounding box center [536, 15] width 39 height 10
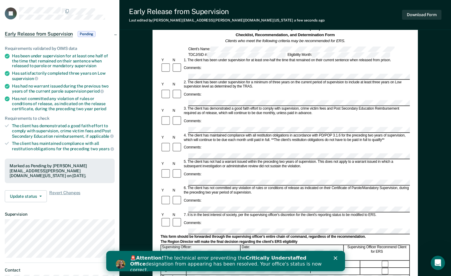
scroll to position [17, 0]
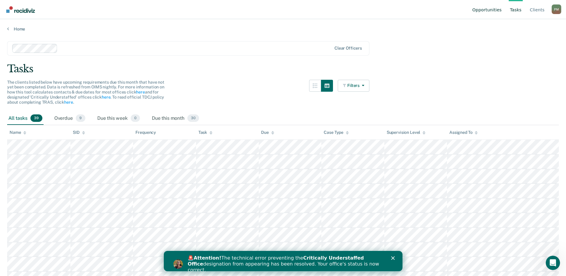
click at [455, 10] on link "Opportunities" at bounding box center [487, 9] width 32 height 19
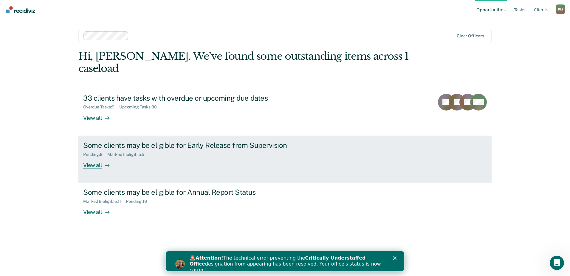
click at [99, 157] on div "View all" at bounding box center [99, 163] width 33 height 12
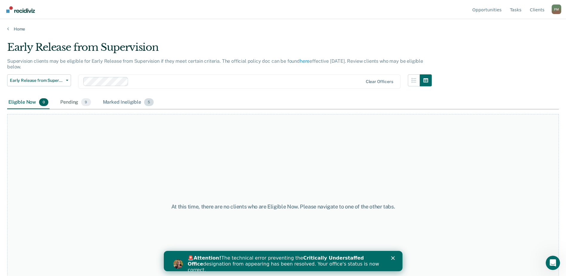
click at [136, 102] on div "Marked Ineligible 5" at bounding box center [128, 102] width 53 height 13
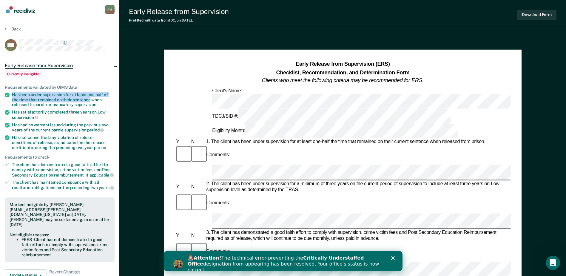
drag, startPoint x: 13, startPoint y: 94, endPoint x: 89, endPoint y: 97, distance: 76.4
click at [89, 97] on div "Has been under supervision for at least one half of the time that remained on t…" at bounding box center [63, 99] width 103 height 15
drag, startPoint x: 89, startPoint y: 97, endPoint x: 84, endPoint y: 98, distance: 5.4
copy div "Has been under supervision for at least one half of the time that remained on t…"
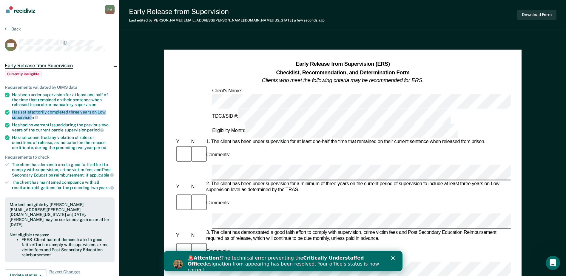
drag, startPoint x: 13, startPoint y: 113, endPoint x: 31, endPoint y: 117, distance: 19.3
click at [31, 117] on div "Has satisfactorily completed three years on Low supervision" at bounding box center [63, 114] width 103 height 10
copy div "Has satisfactorily completed three years on Low supervisio"
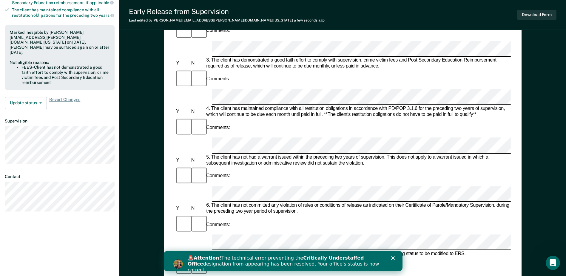
scroll to position [179, 0]
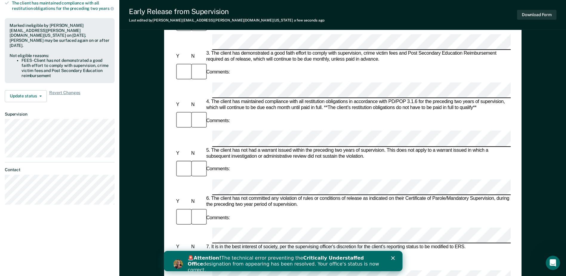
click at [223, 250] on div "Comments:" at bounding box center [343, 260] width 336 height 20
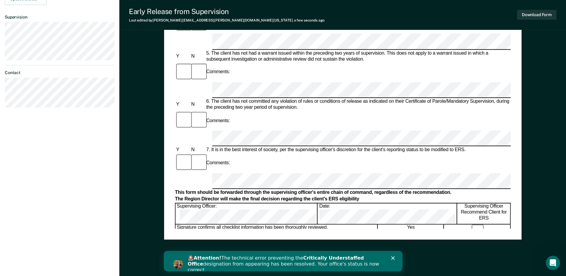
scroll to position [286, 0]
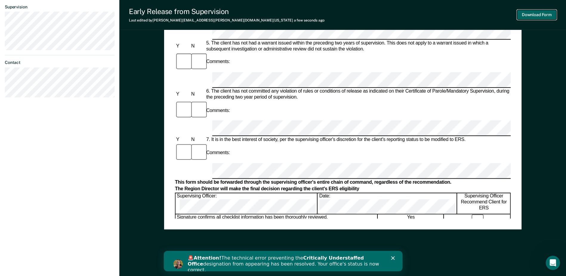
click at [455, 16] on button "Download Form" at bounding box center [536, 15] width 39 height 10
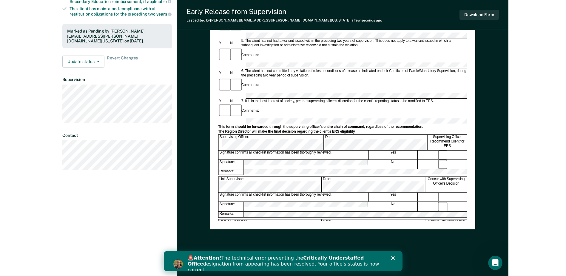
scroll to position [239, 0]
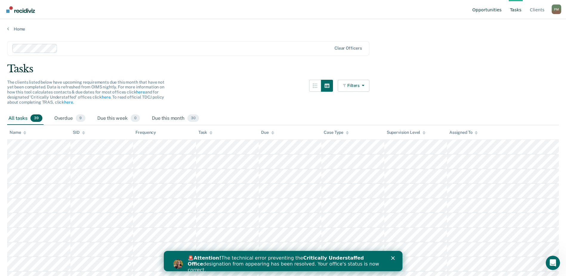
click at [497, 10] on link "Opportunities" at bounding box center [487, 9] width 32 height 19
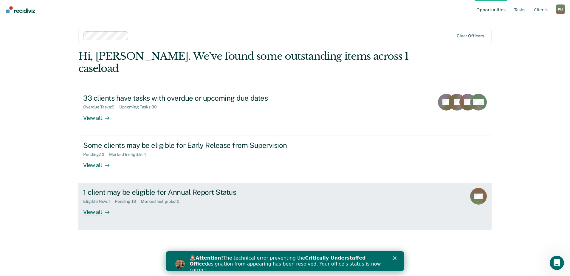
click at [96, 204] on div "View all" at bounding box center [99, 210] width 33 height 12
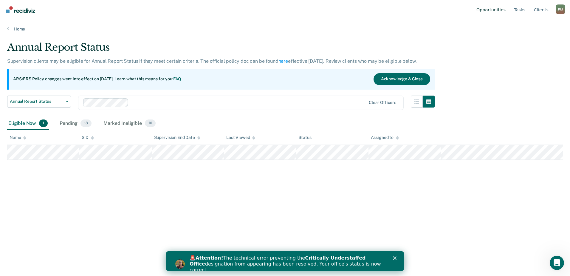
click at [491, 10] on link "Opportunities" at bounding box center [491, 9] width 32 height 19
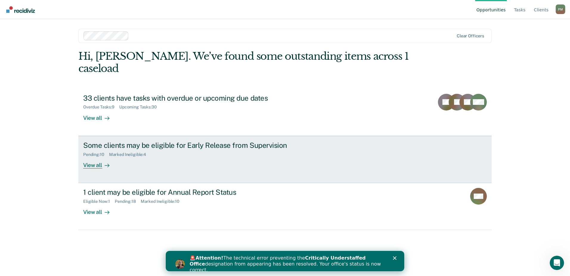
click at [93, 157] on div "View all" at bounding box center [99, 163] width 33 height 12
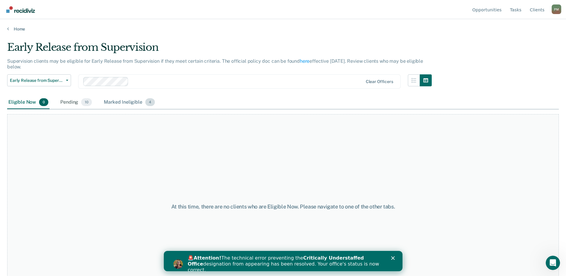
click at [122, 103] on div "Marked Ineligible 4" at bounding box center [129, 102] width 53 height 13
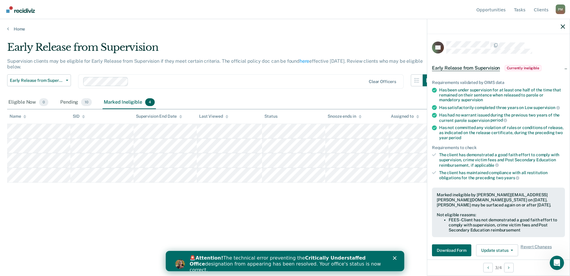
click at [293, 208] on div "Early Release from Supervision Supervision clients may be eligible for Early Re…" at bounding box center [285, 136] width 556 height 190
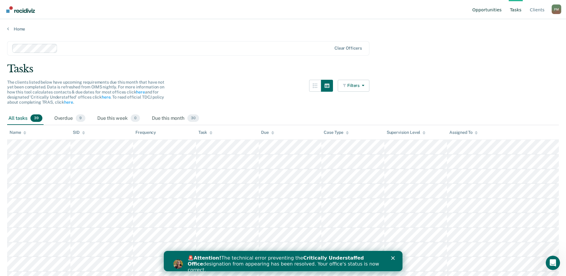
click at [497, 10] on link "Opportunities" at bounding box center [487, 9] width 32 height 19
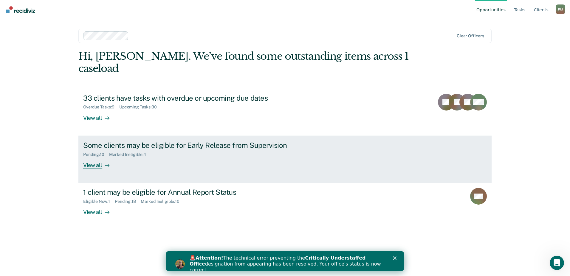
click at [99, 157] on div "View all" at bounding box center [99, 163] width 33 height 12
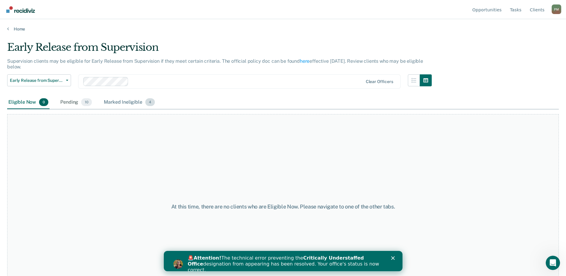
click at [120, 101] on div "Marked Ineligible 4" at bounding box center [129, 102] width 53 height 13
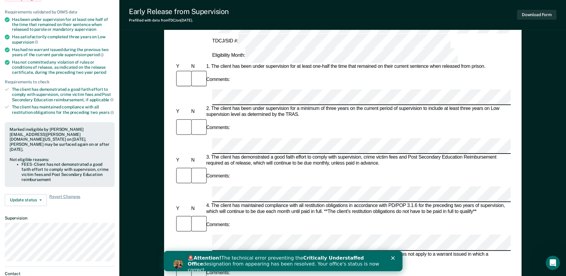
scroll to position [89, 0]
